Goal: Task Accomplishment & Management: Use online tool/utility

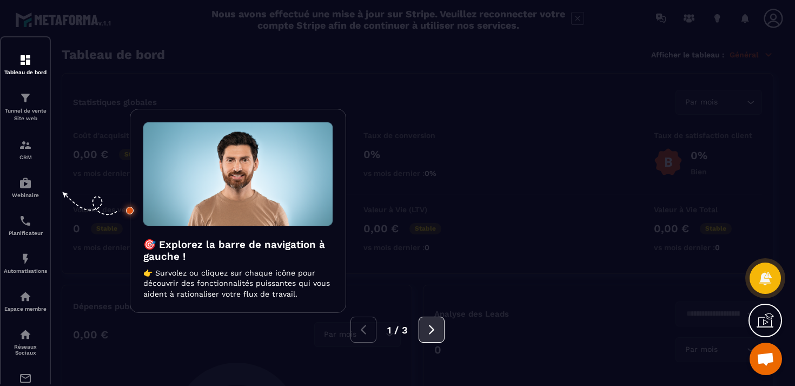
click at [433, 325] on icon at bounding box center [432, 330] width 12 height 12
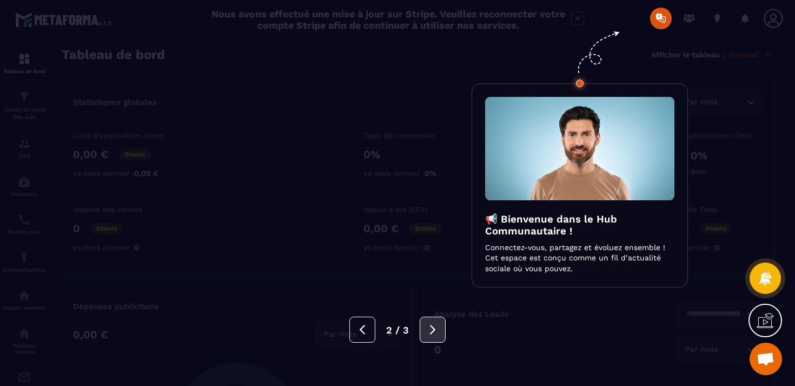
click at [433, 325] on icon at bounding box center [433, 330] width 12 height 12
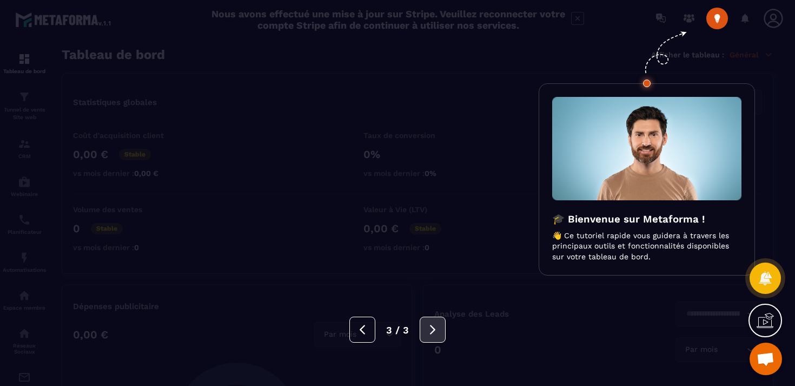
click at [433, 325] on icon at bounding box center [433, 330] width 12 height 12
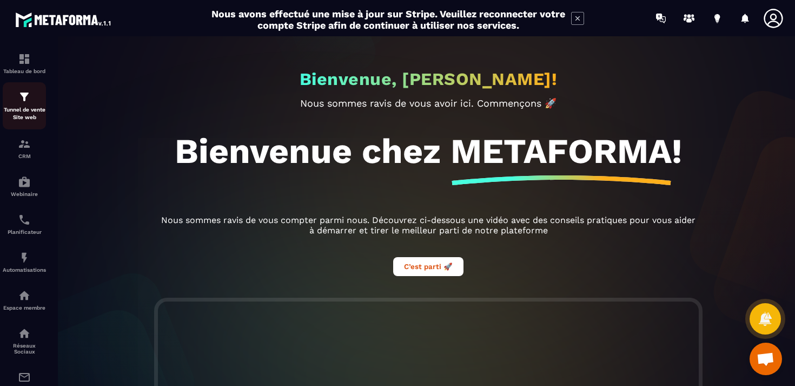
click at [21, 99] on img at bounding box center [24, 96] width 13 height 13
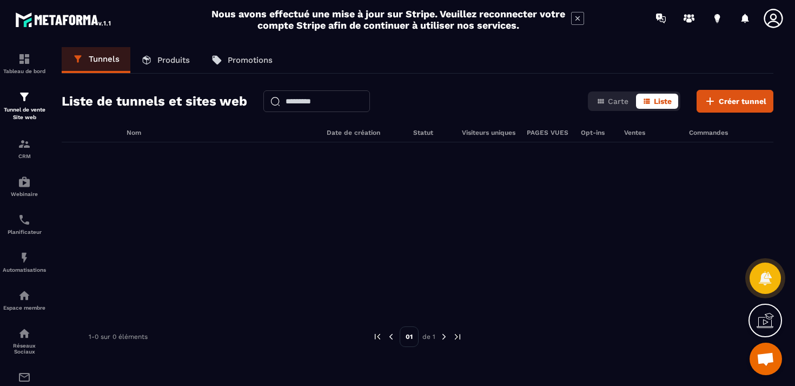
click at [187, 61] on p "Produits" at bounding box center [173, 60] width 32 height 10
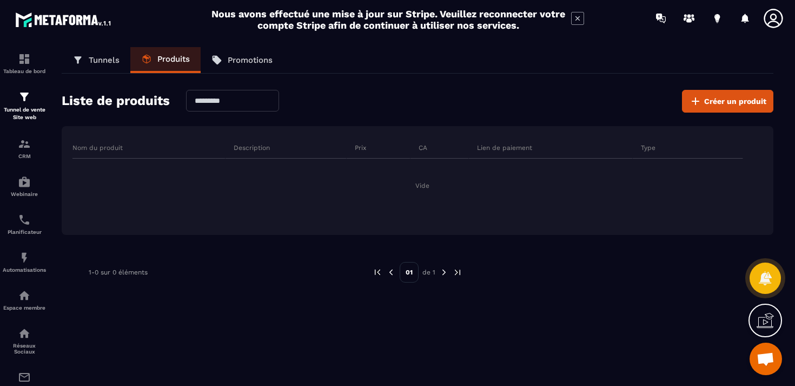
click at [243, 58] on p "Promotions" at bounding box center [250, 60] width 45 height 10
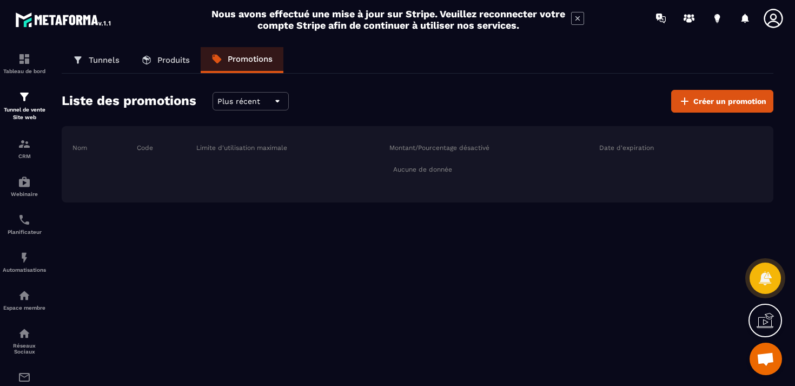
click at [95, 53] on link "Tunnels" at bounding box center [96, 60] width 69 height 26
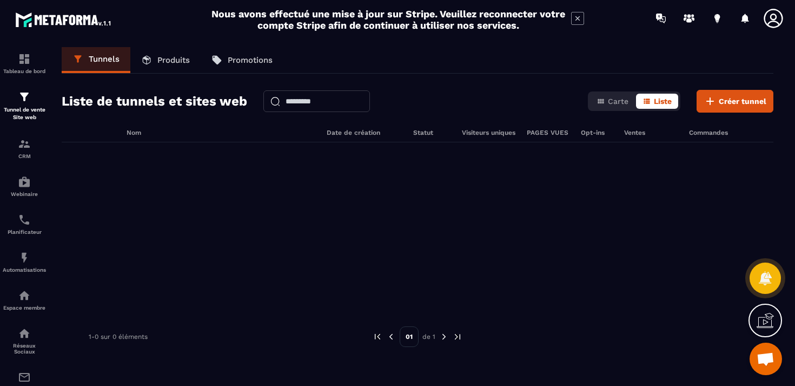
click at [768, 312] on icon at bounding box center [765, 320] width 17 height 17
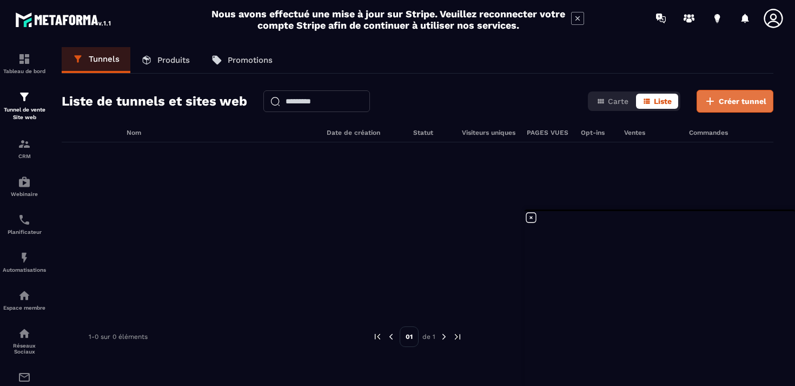
click at [736, 96] on span "Créer tunnel" at bounding box center [743, 101] width 48 height 11
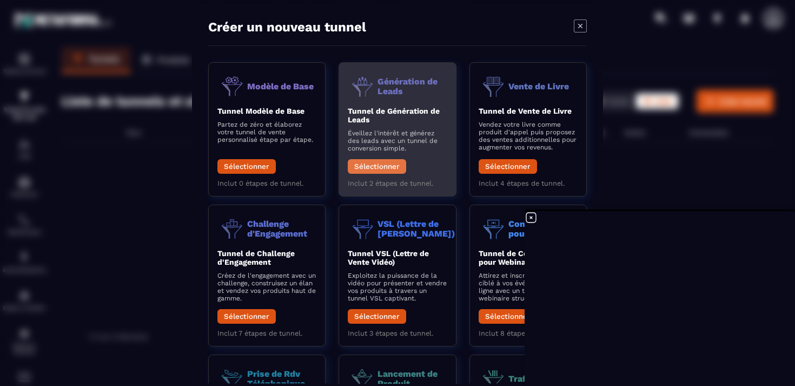
click at [385, 164] on button "Sélectionner" at bounding box center [377, 166] width 58 height 15
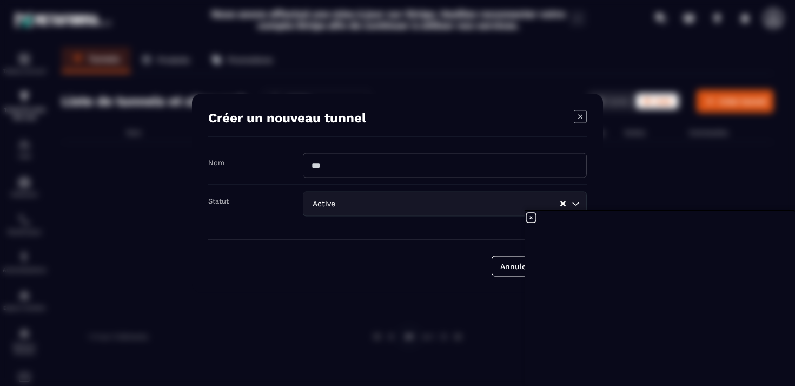
click at [385, 164] on input "Modal window" at bounding box center [445, 165] width 284 height 25
type input "*"
type input "**********"
click at [544, 255] on button "Créer" at bounding box center [565, 265] width 43 height 21
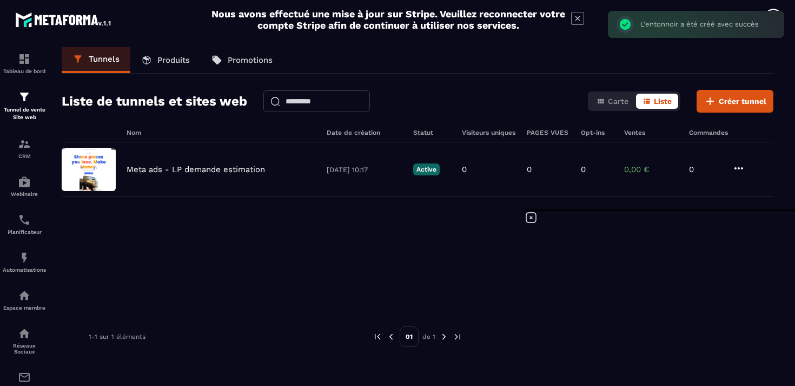
click at [530, 218] on icon at bounding box center [531, 217] width 13 height 13
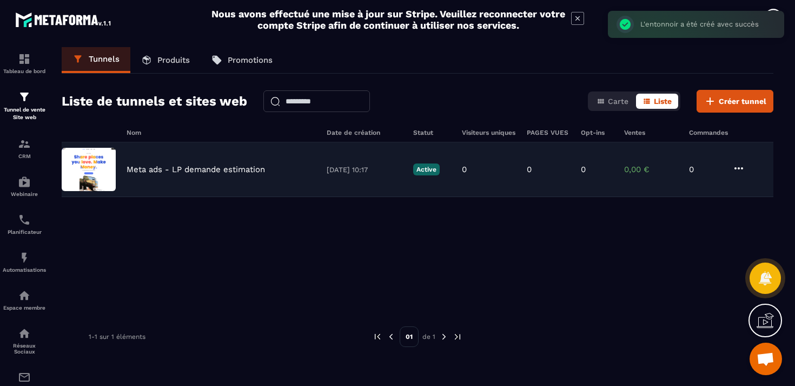
click at [233, 170] on p "Meta ads - LP demande estimation" at bounding box center [196, 169] width 139 height 10
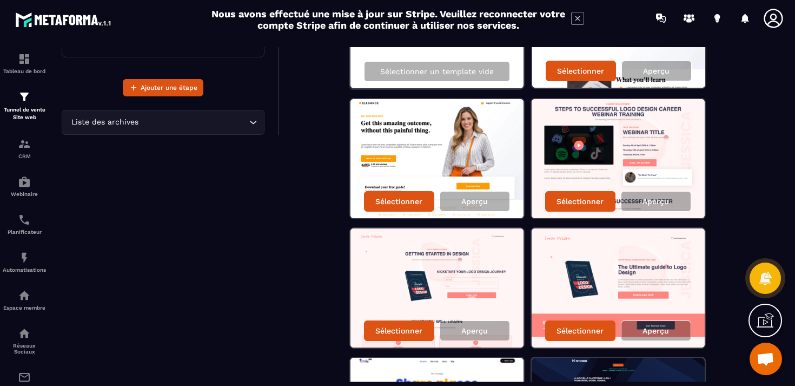
scroll to position [168, 0]
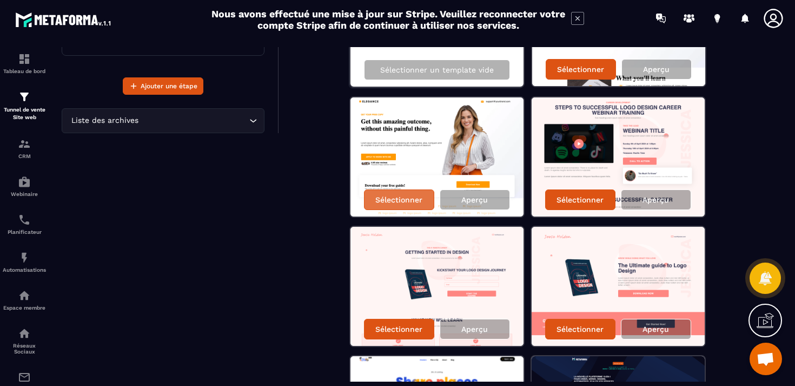
click at [396, 201] on p "Sélectionner" at bounding box center [399, 199] width 47 height 9
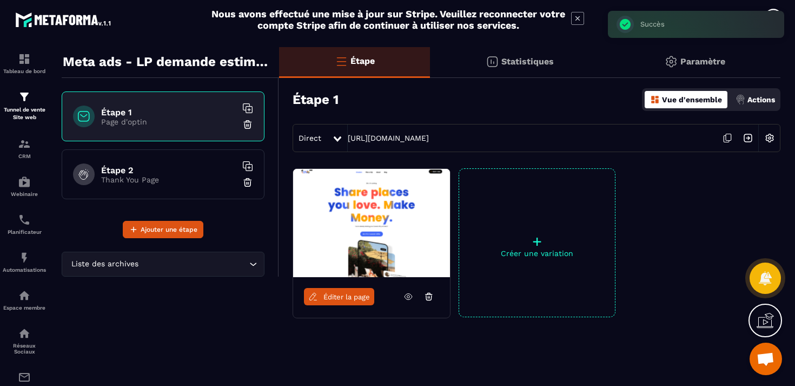
scroll to position [16, 0]
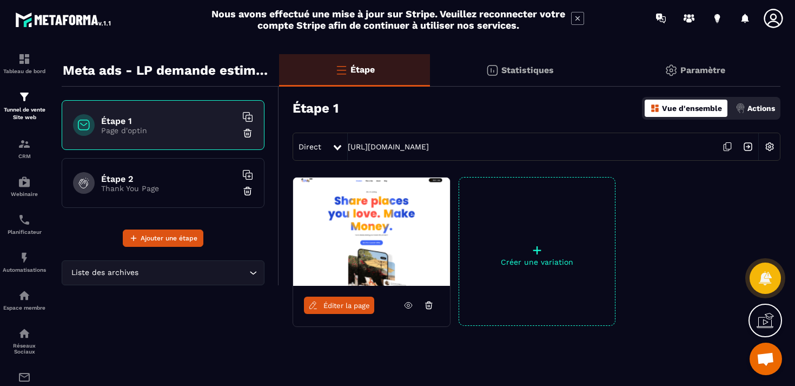
click at [330, 302] on span "Éditer la page" at bounding box center [347, 305] width 47 height 8
